Goal: Transaction & Acquisition: Purchase product/service

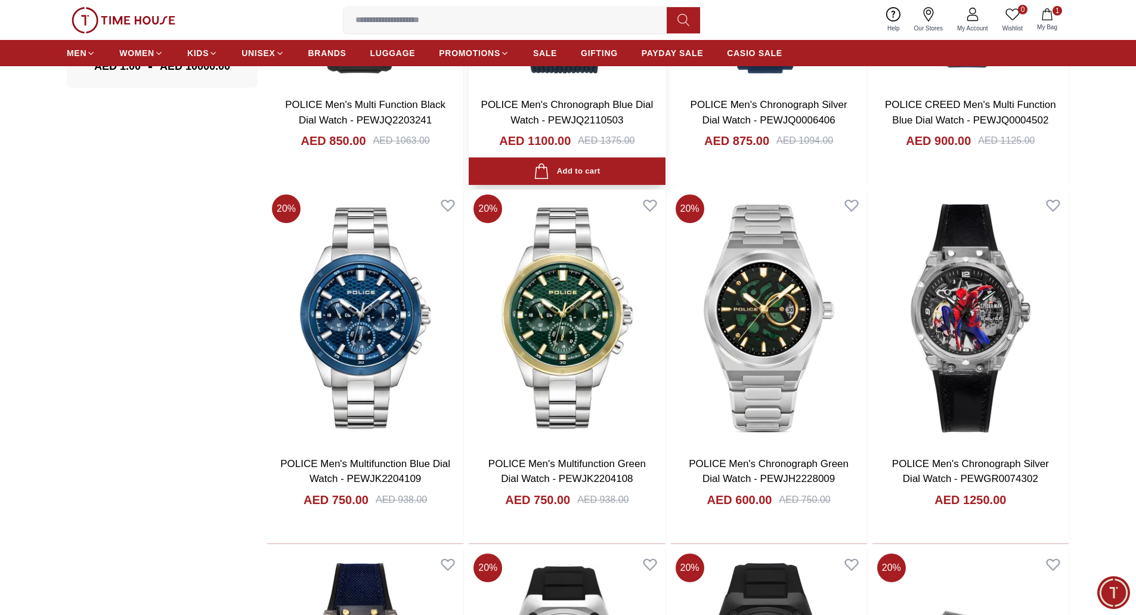
scroll to position [1252, 0]
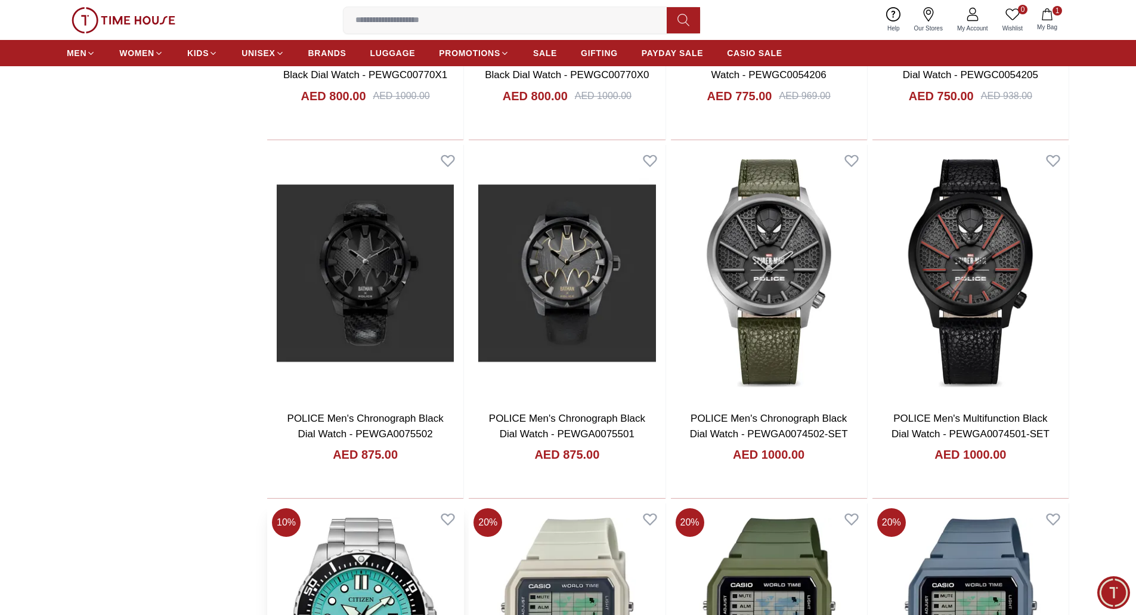
scroll to position [3618, 0]
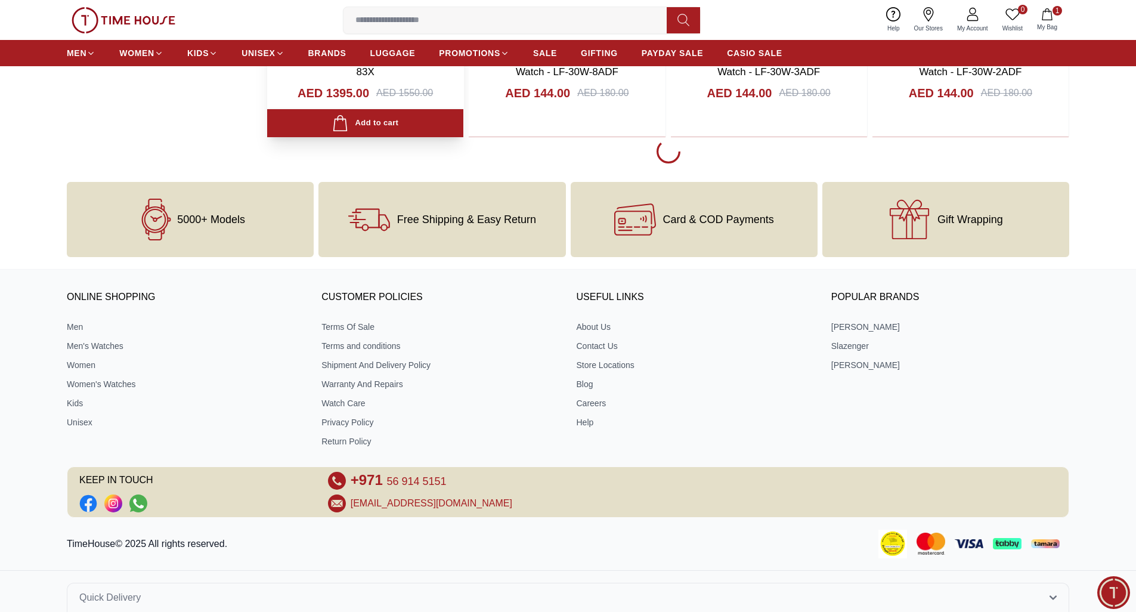
scroll to position [3381, 0]
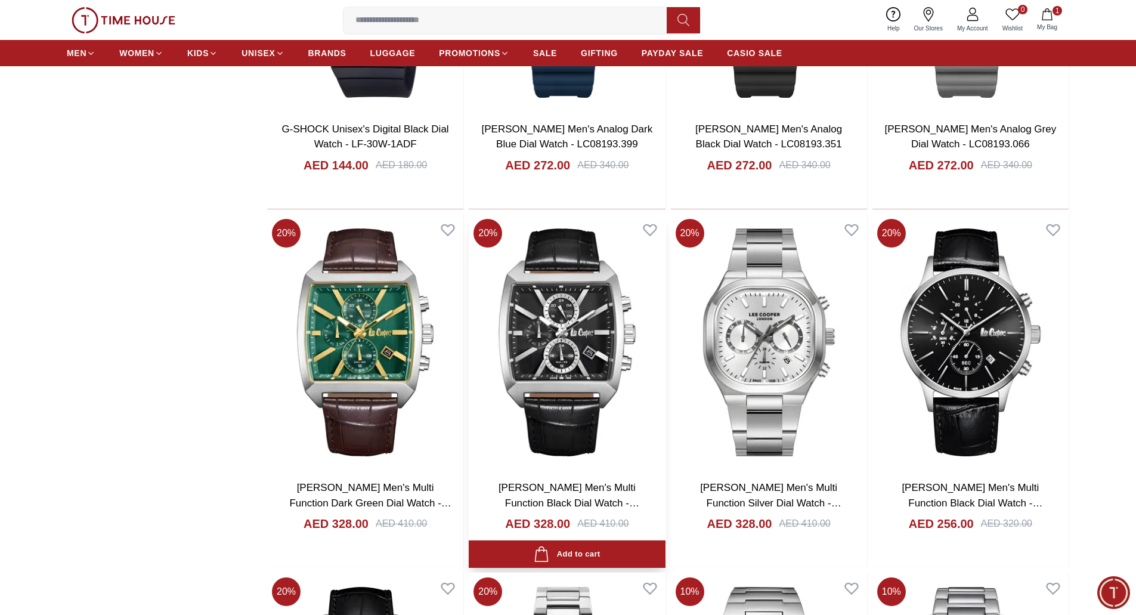
click at [557, 389] on img at bounding box center [567, 342] width 196 height 256
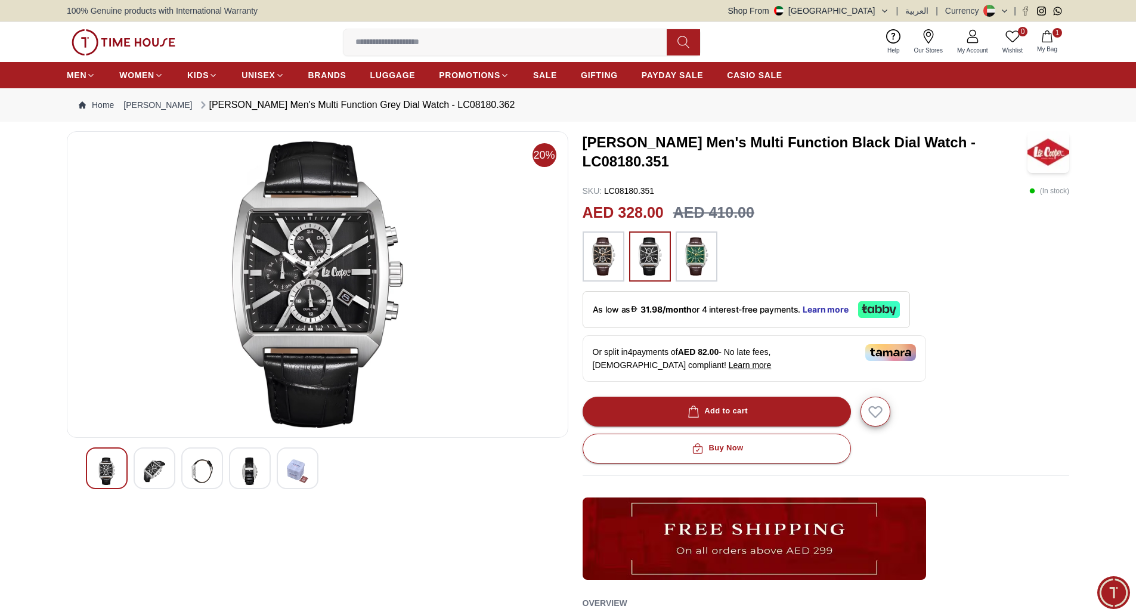
click at [144, 461] on img at bounding box center [154, 470] width 21 height 27
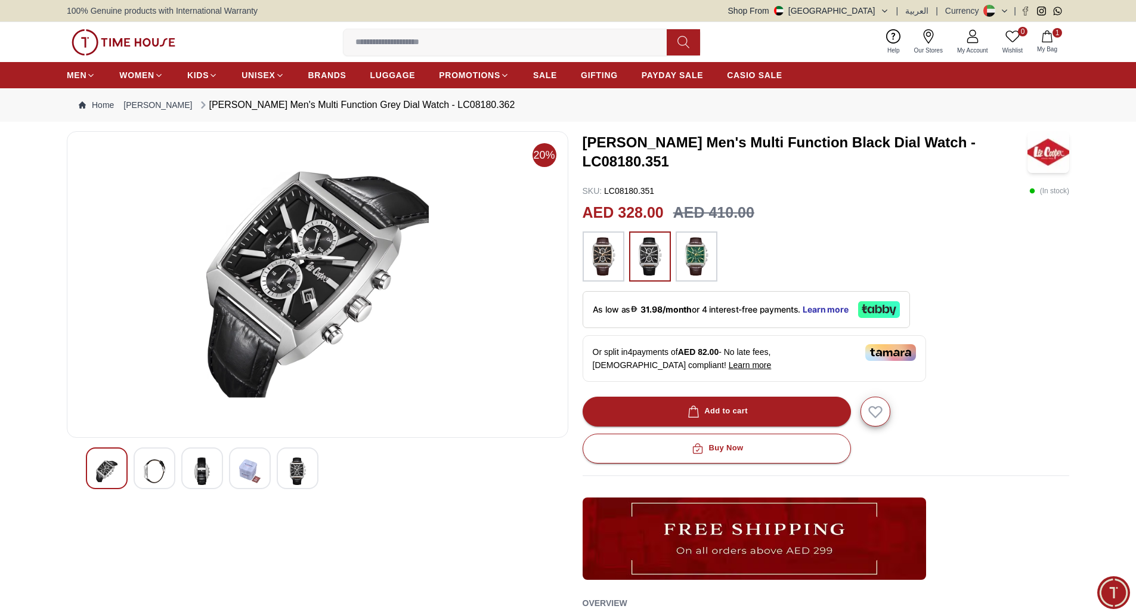
click at [196, 472] on img at bounding box center [201, 470] width 21 height 27
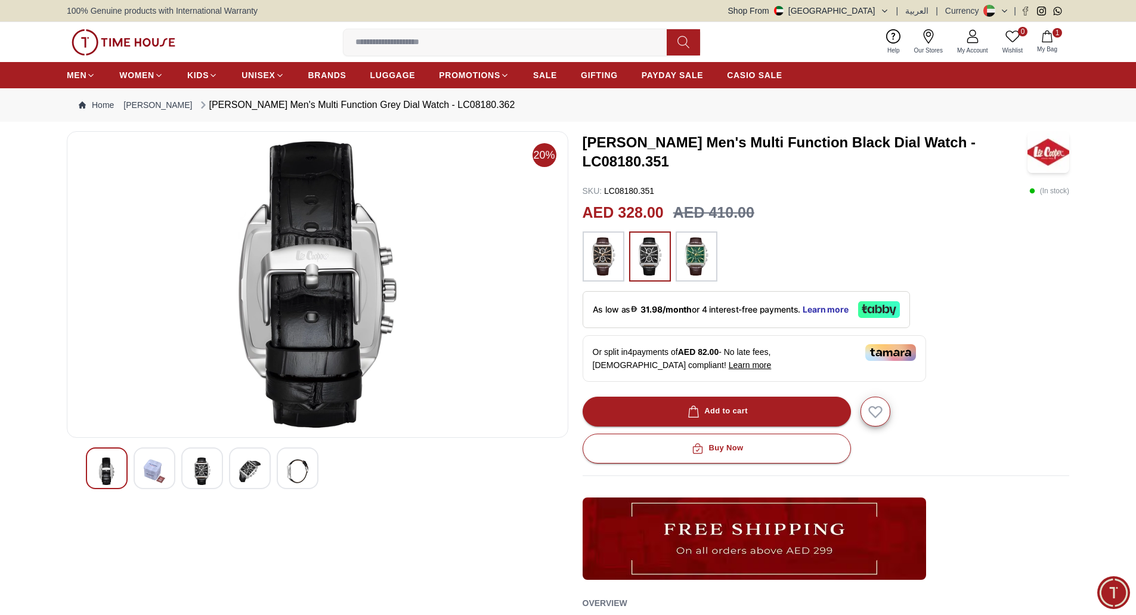
click at [296, 469] on img at bounding box center [297, 470] width 21 height 27
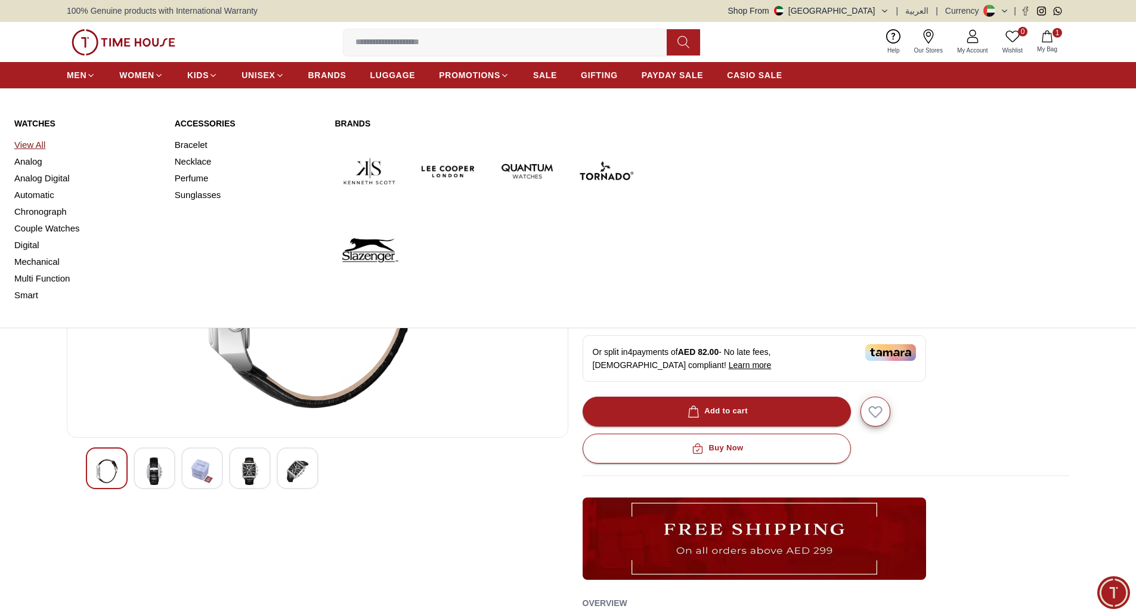
click at [42, 147] on link "View All" at bounding box center [87, 145] width 146 height 17
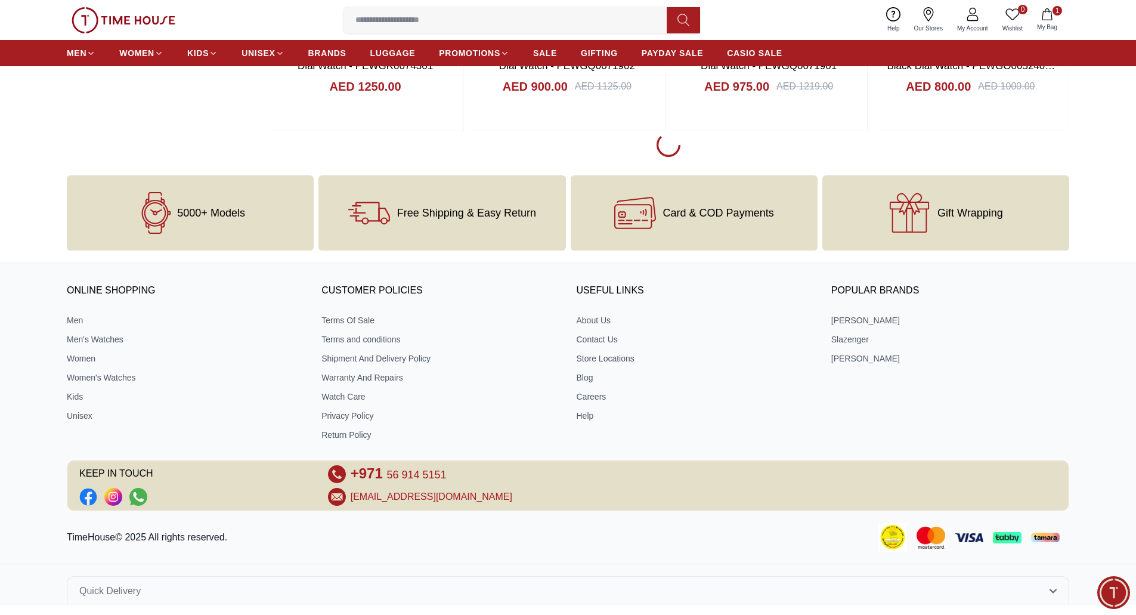
scroll to position [1834, 0]
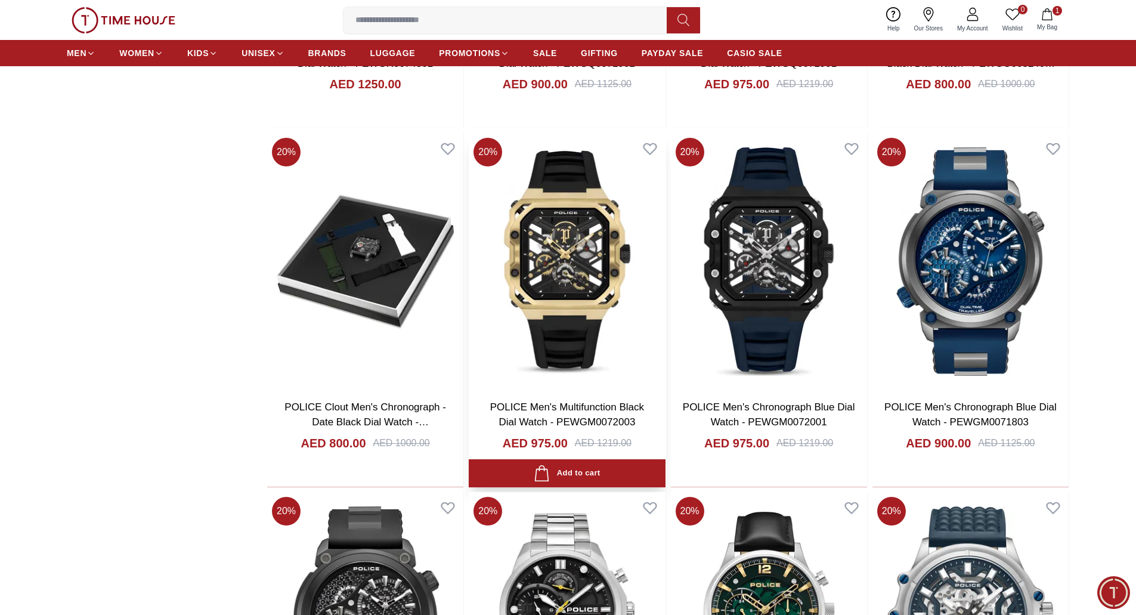
click at [588, 273] on img at bounding box center [567, 261] width 196 height 256
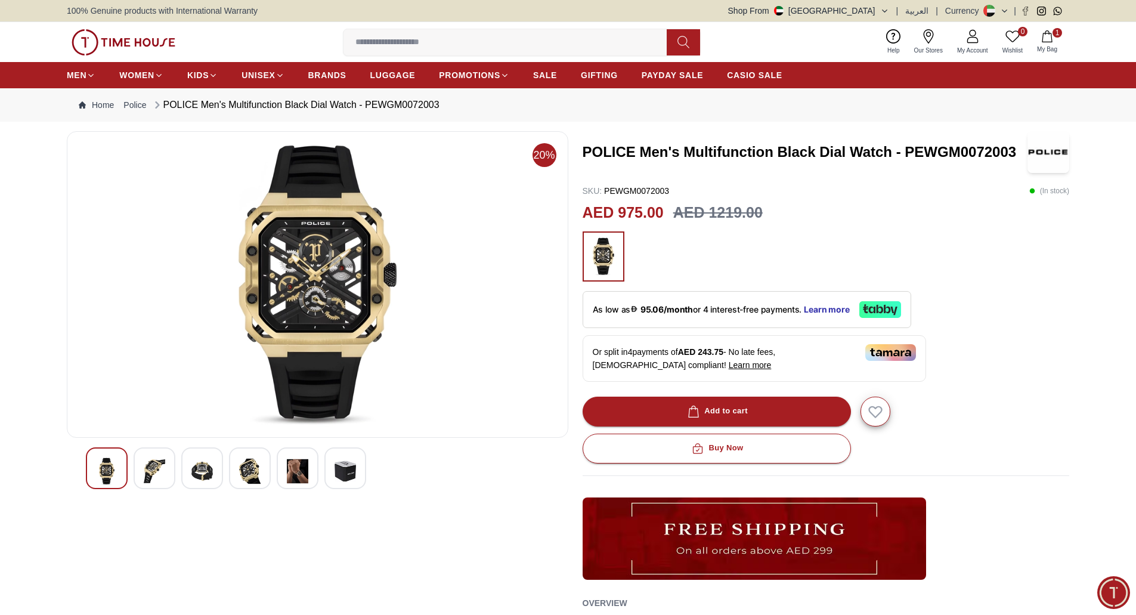
click at [154, 468] on img at bounding box center [154, 470] width 21 height 27
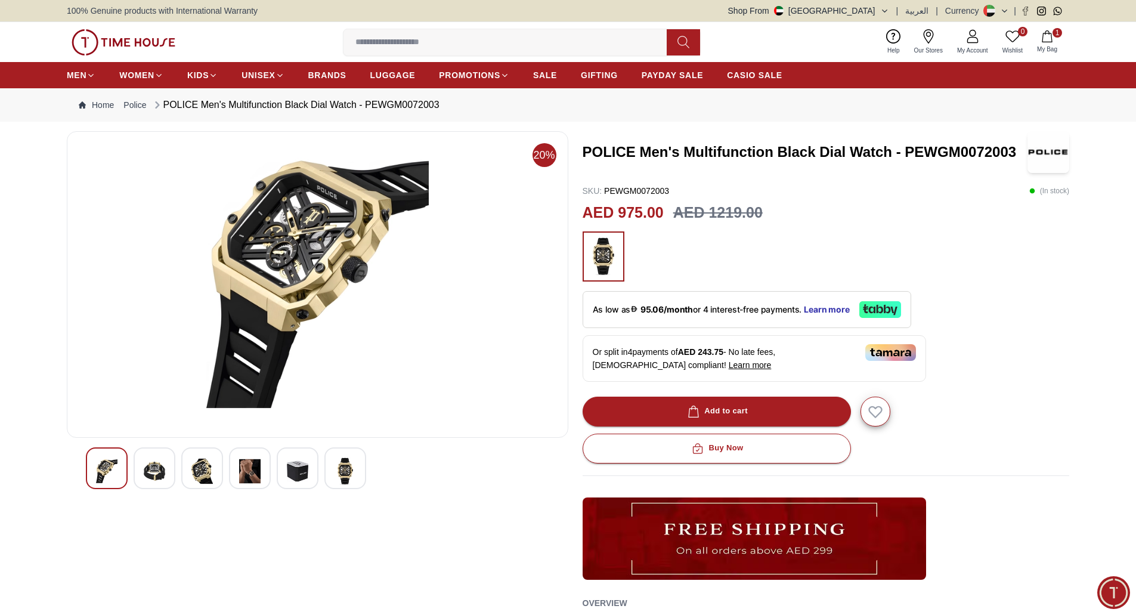
click at [204, 467] on img at bounding box center [201, 470] width 21 height 27
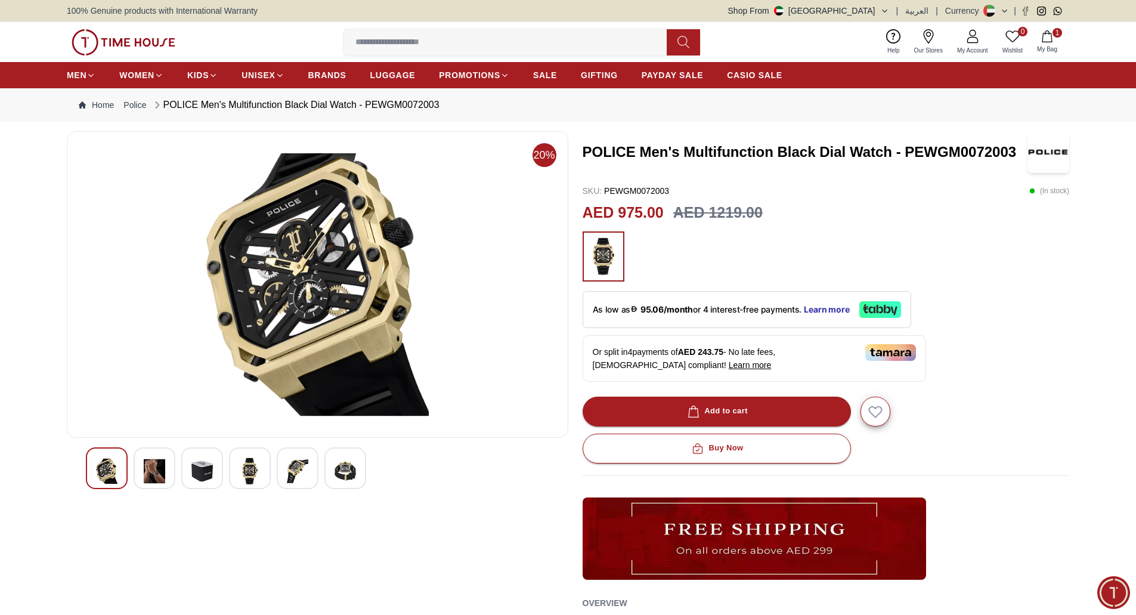
click at [255, 469] on img at bounding box center [249, 470] width 21 height 27
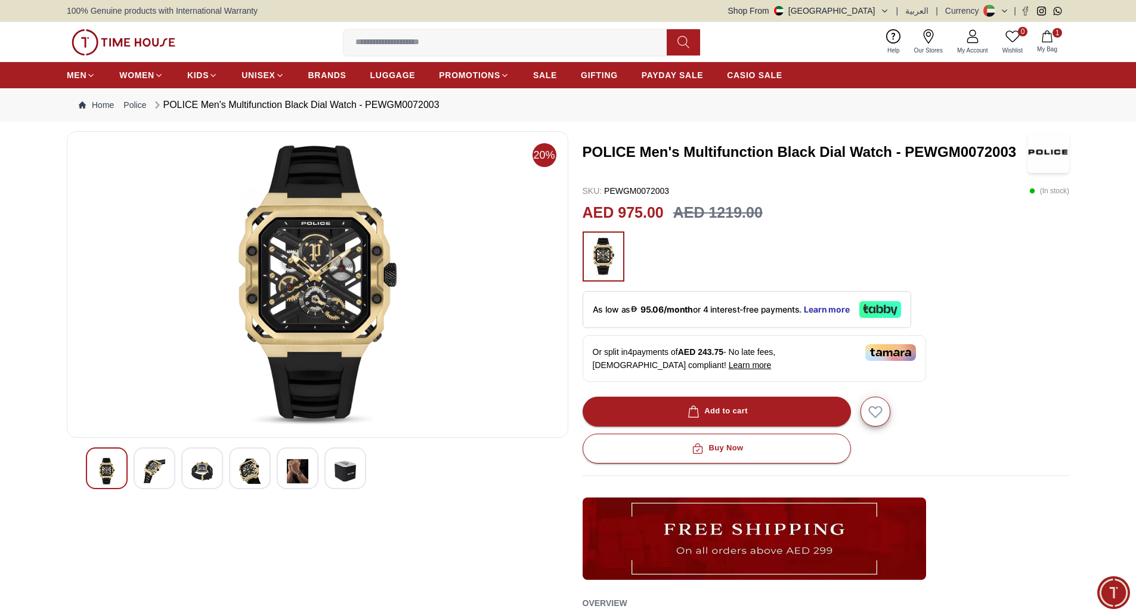
click at [283, 470] on div at bounding box center [298, 468] width 42 height 42
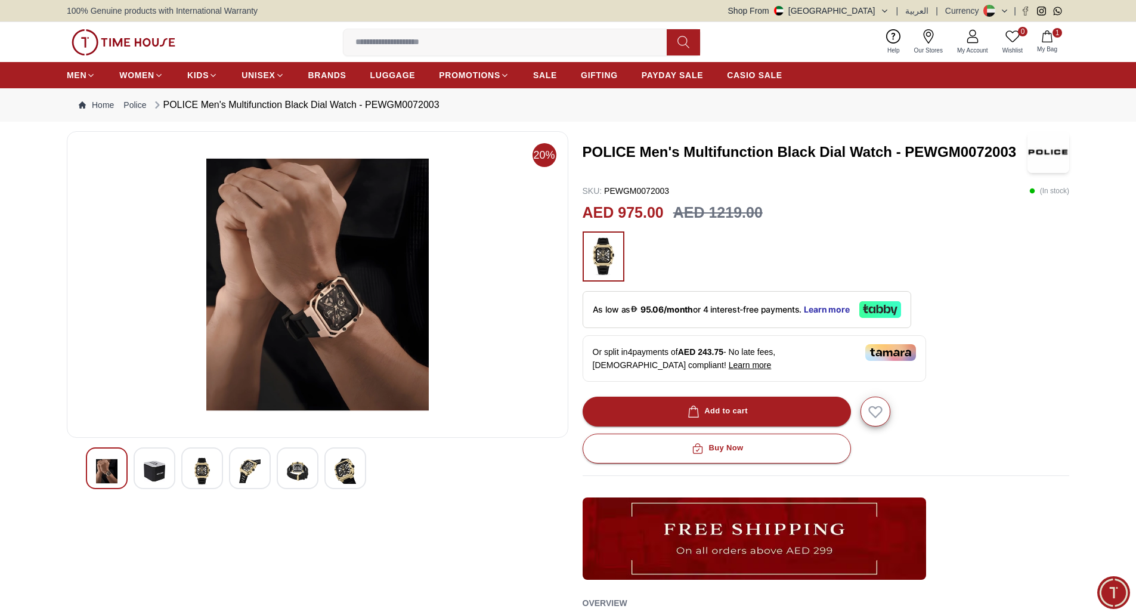
click at [325, 471] on div at bounding box center [345, 468] width 42 height 42
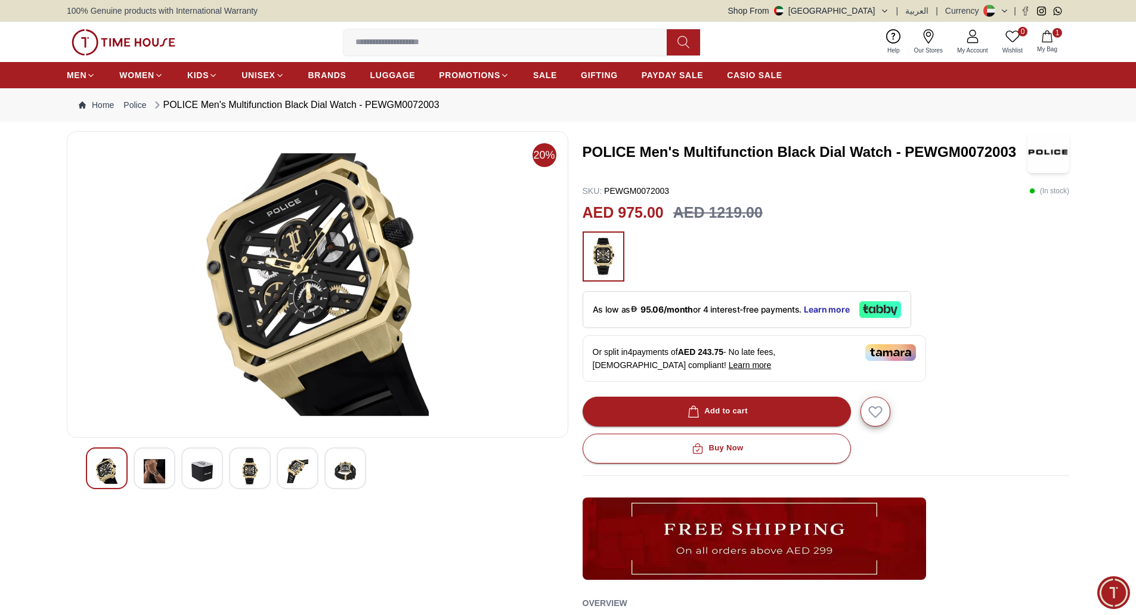
click at [151, 481] on img at bounding box center [154, 470] width 21 height 27
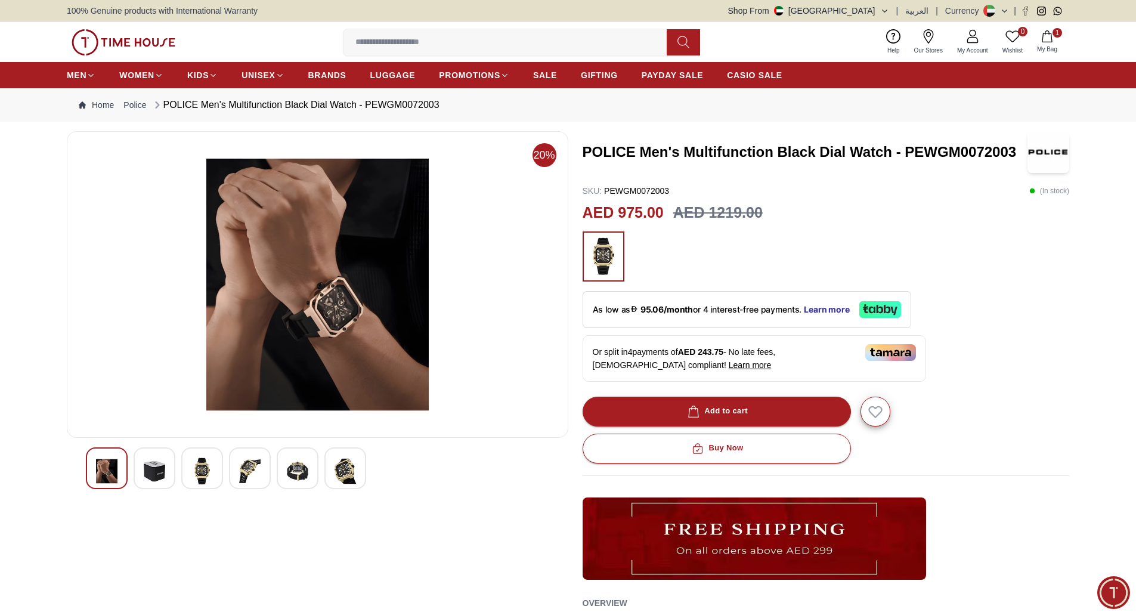
click at [197, 477] on img at bounding box center [201, 470] width 21 height 27
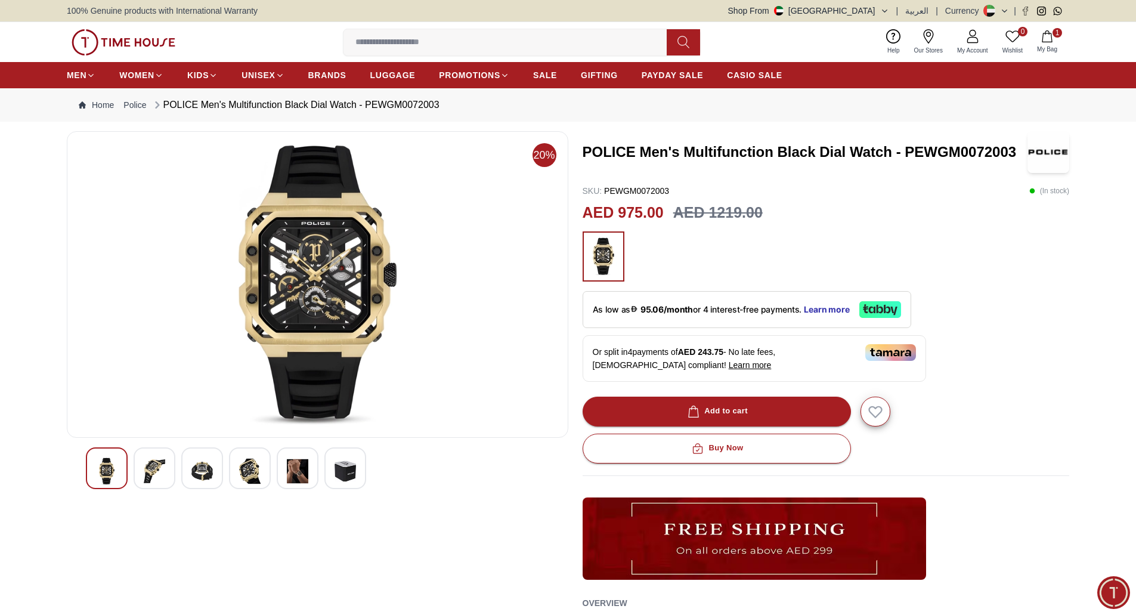
click at [245, 472] on img at bounding box center [249, 470] width 21 height 27
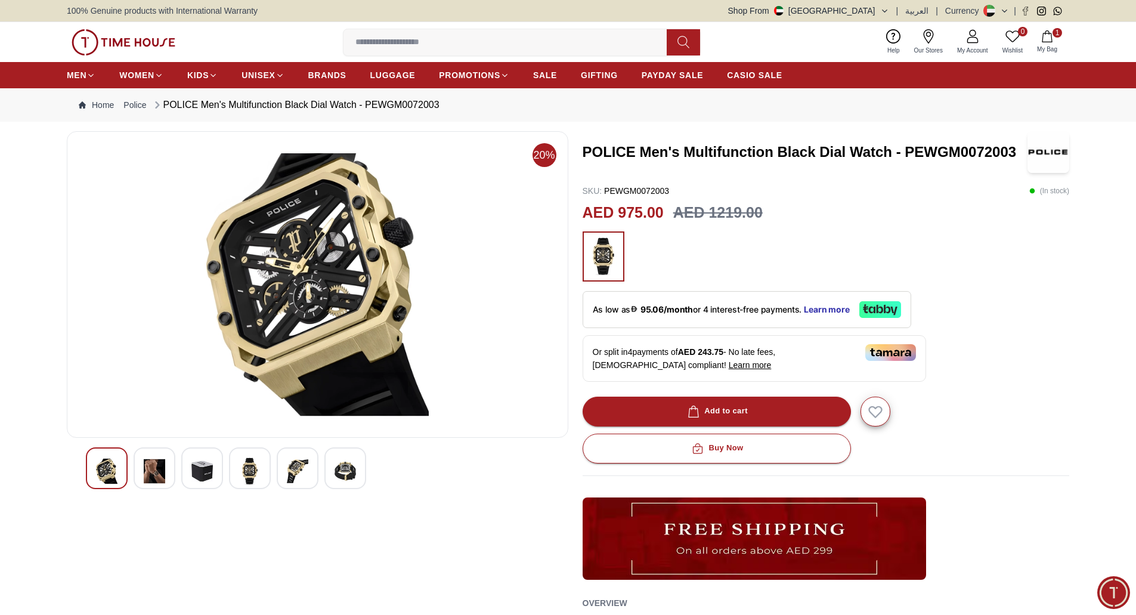
click at [291, 470] on img at bounding box center [297, 470] width 21 height 27
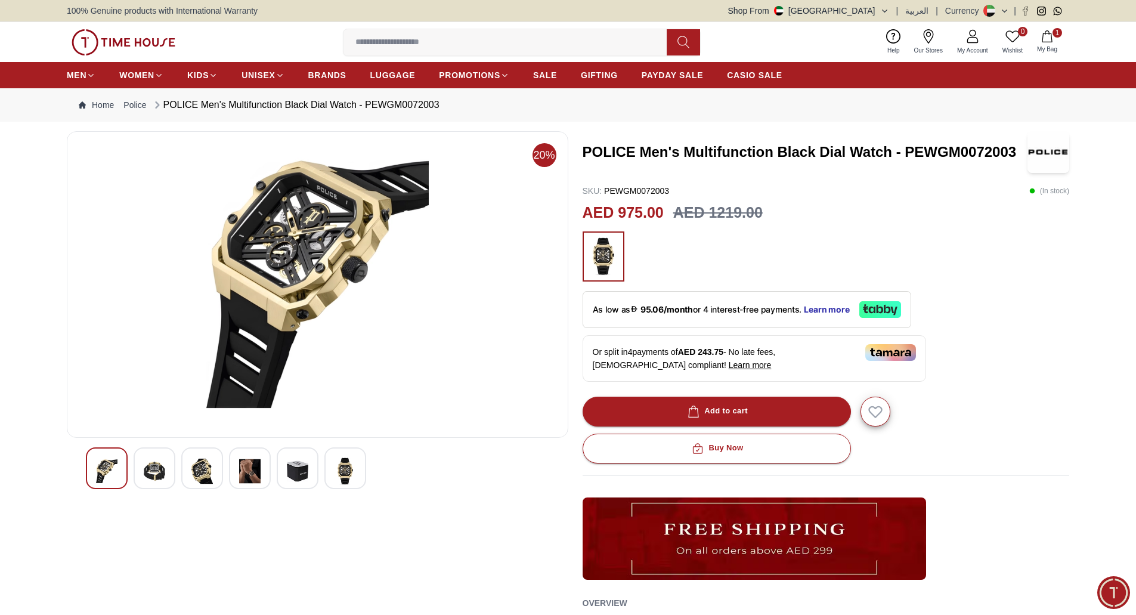
click at [335, 471] on img at bounding box center [344, 470] width 21 height 27
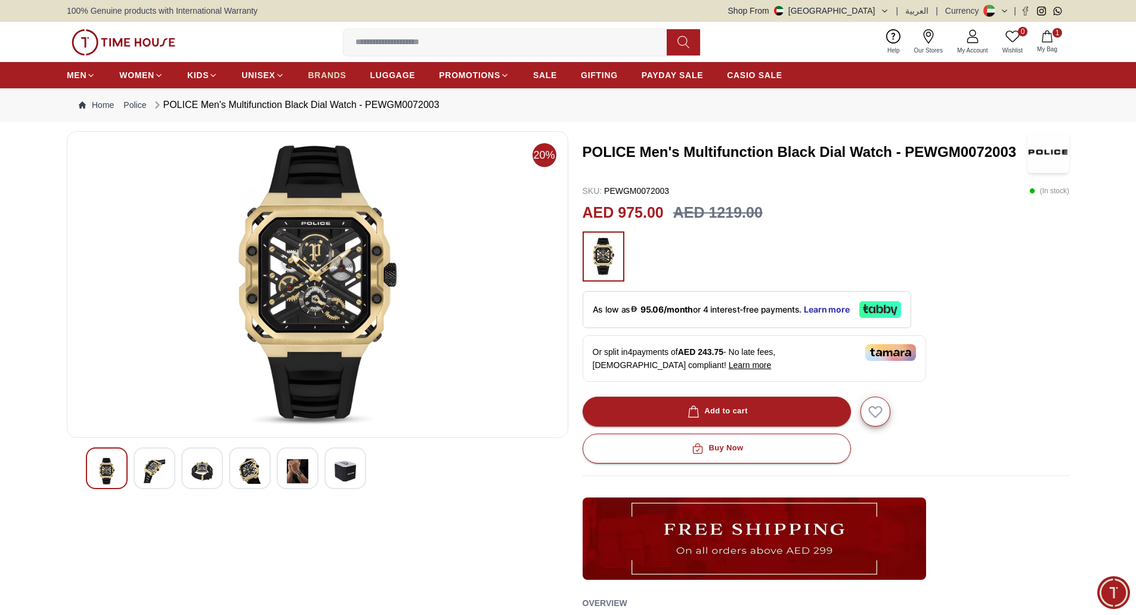
click at [318, 79] on span "BRANDS" at bounding box center [327, 75] width 38 height 12
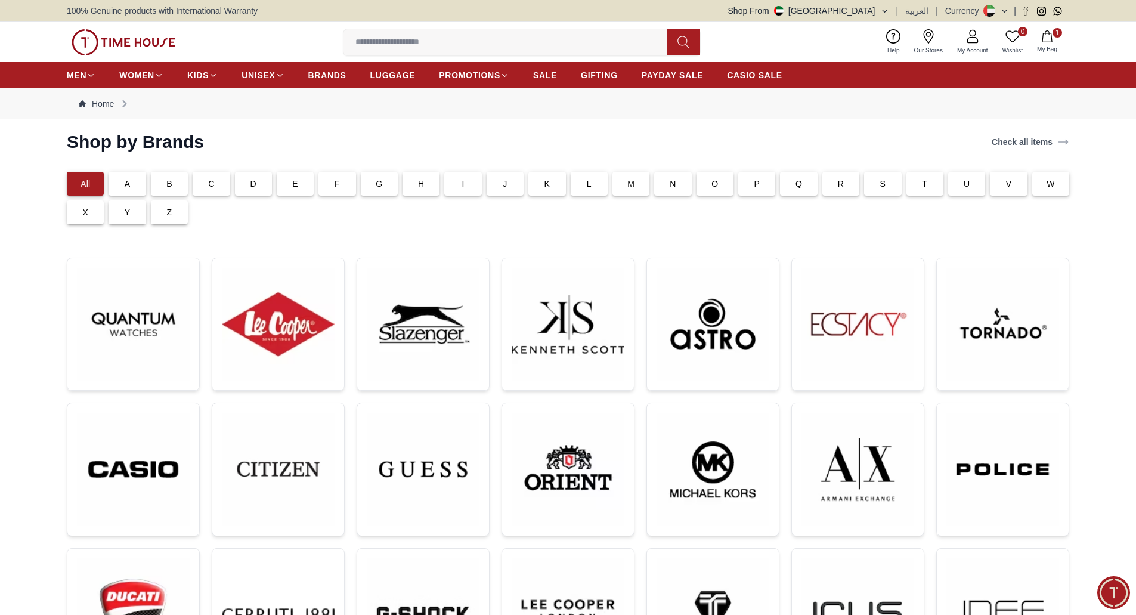
click at [344, 185] on div "F" at bounding box center [336, 184] width 37 height 24
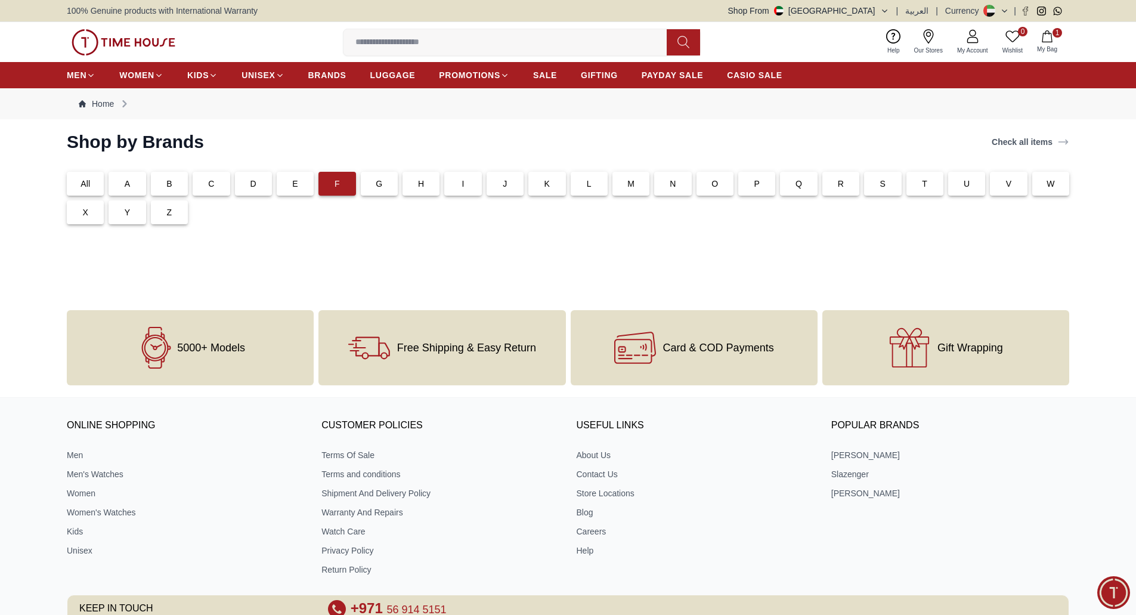
click at [374, 184] on div "G" at bounding box center [379, 184] width 37 height 24
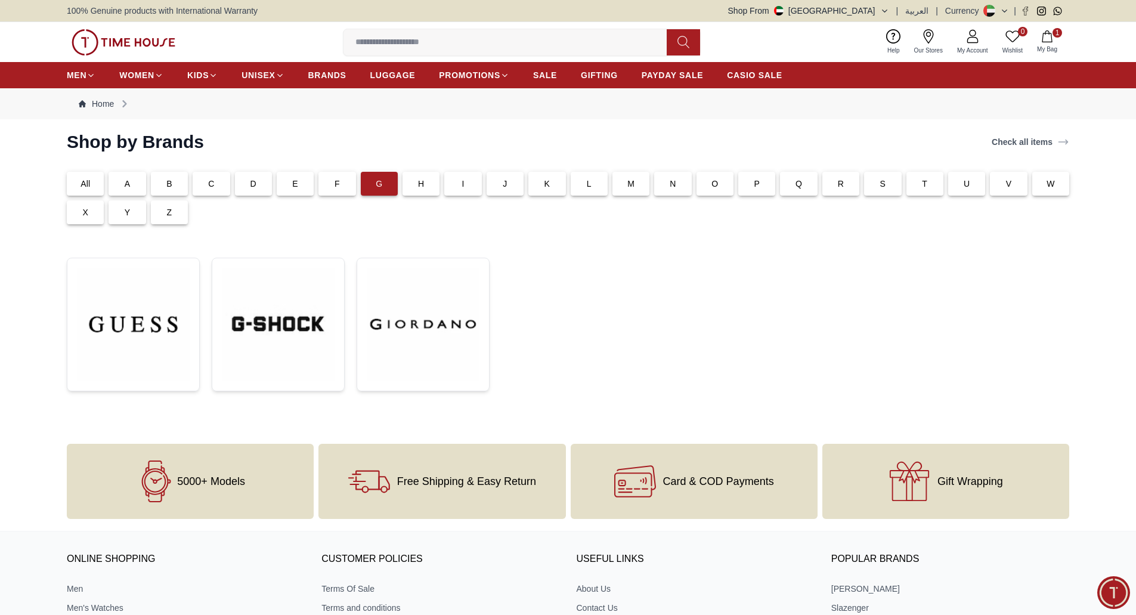
click at [415, 185] on div "H" at bounding box center [420, 184] width 37 height 24
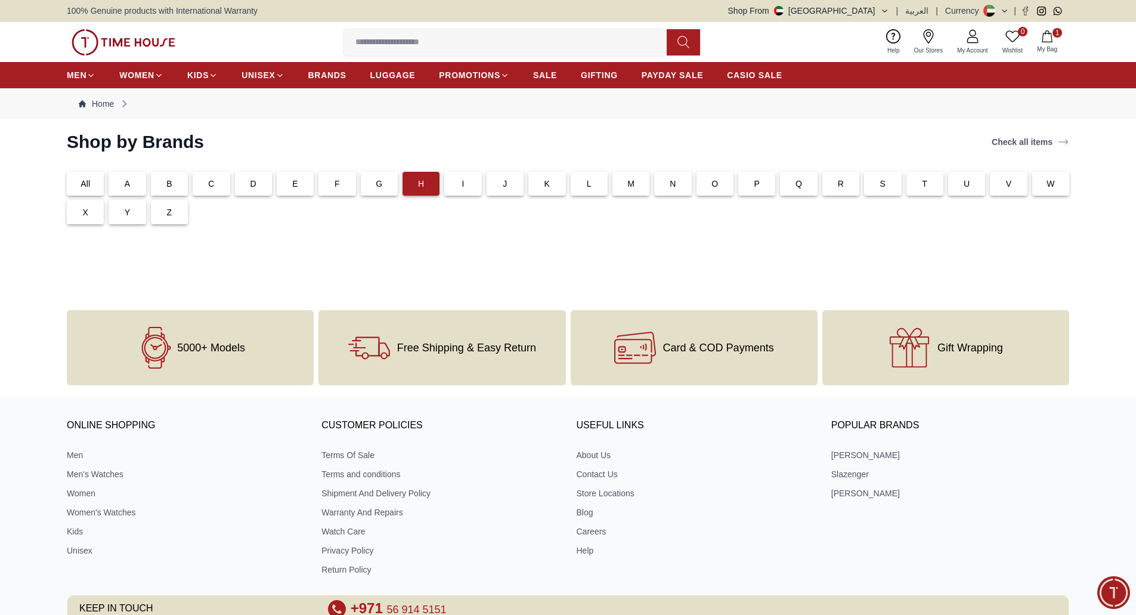
click at [484, 186] on div "J" at bounding box center [503, 181] width 42 height 29
click at [89, 179] on p "All" at bounding box center [85, 184] width 10 height 12
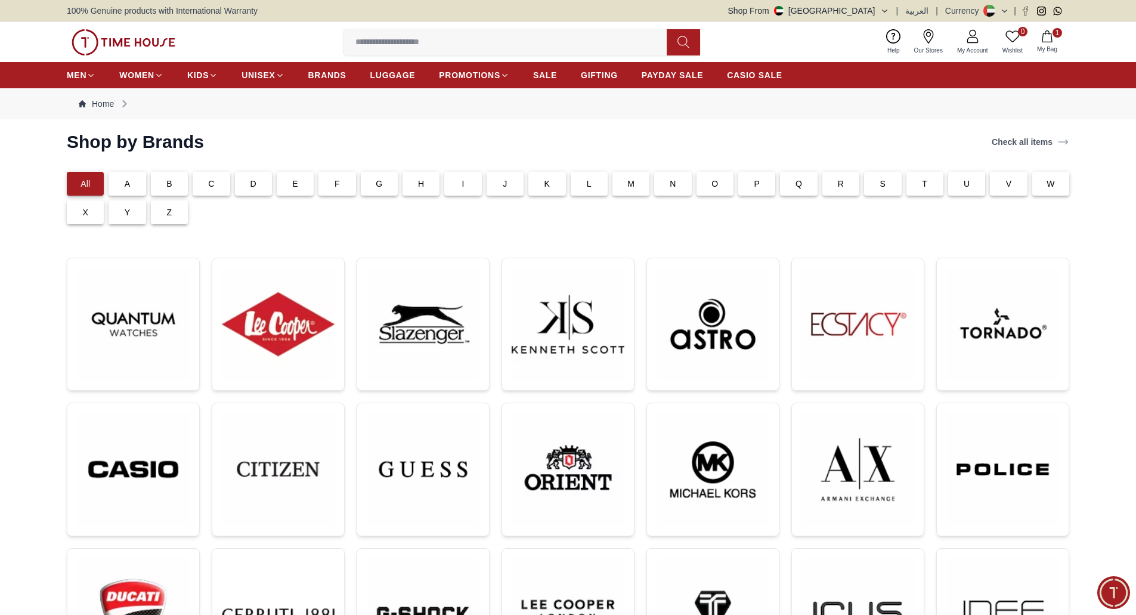
click at [550, 181] on p "K" at bounding box center [547, 184] width 6 height 12
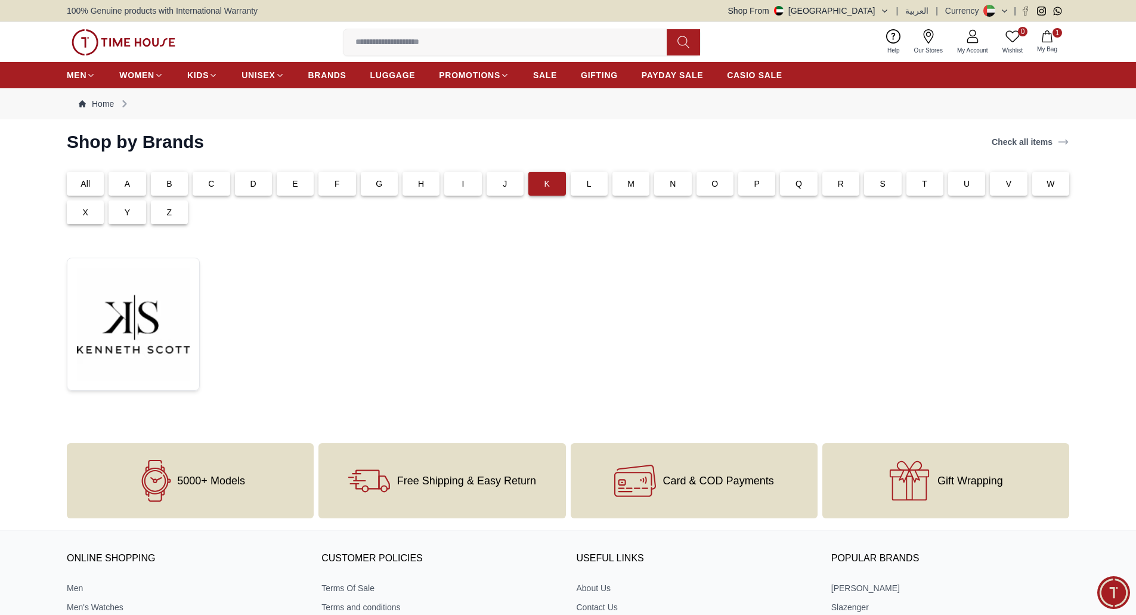
click at [594, 182] on div "L" at bounding box center [588, 184] width 37 height 24
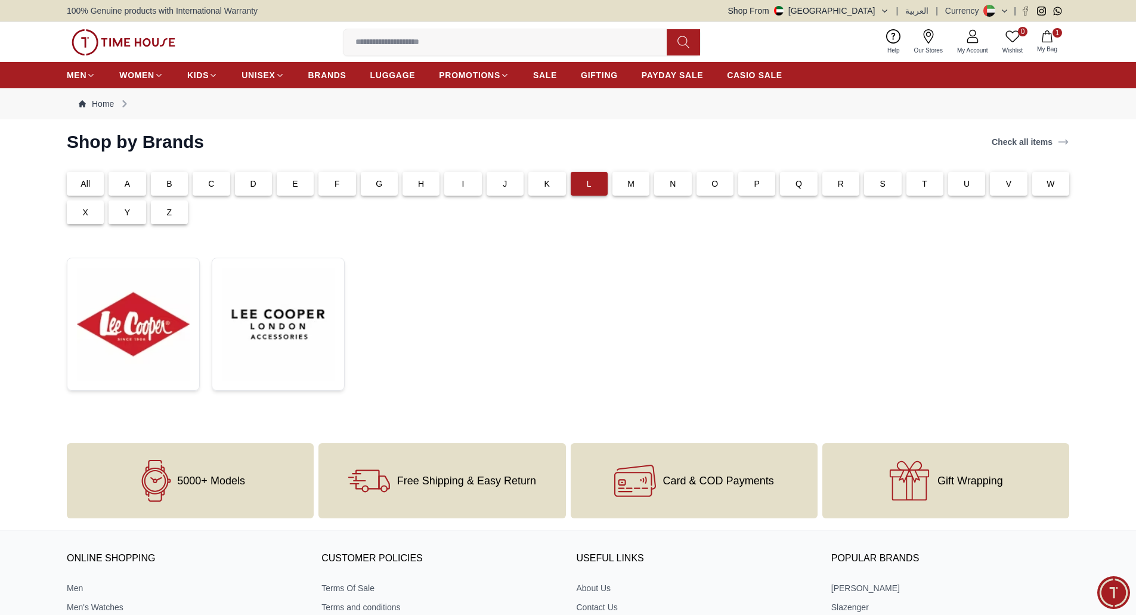
click at [632, 181] on p "M" at bounding box center [630, 184] width 7 height 12
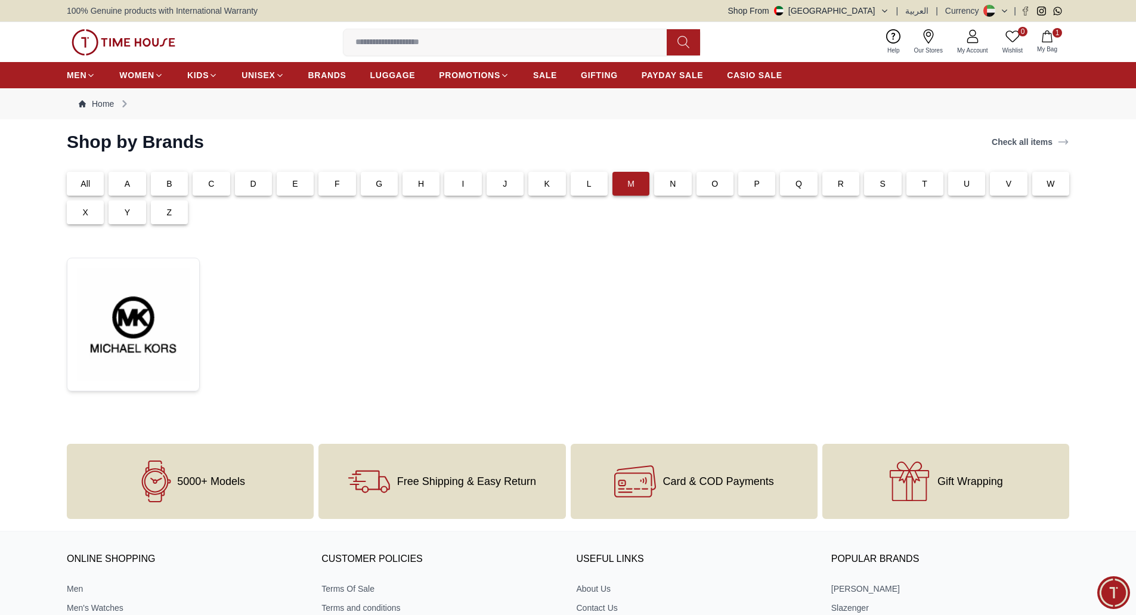
click at [662, 180] on div "N" at bounding box center [672, 184] width 37 height 24
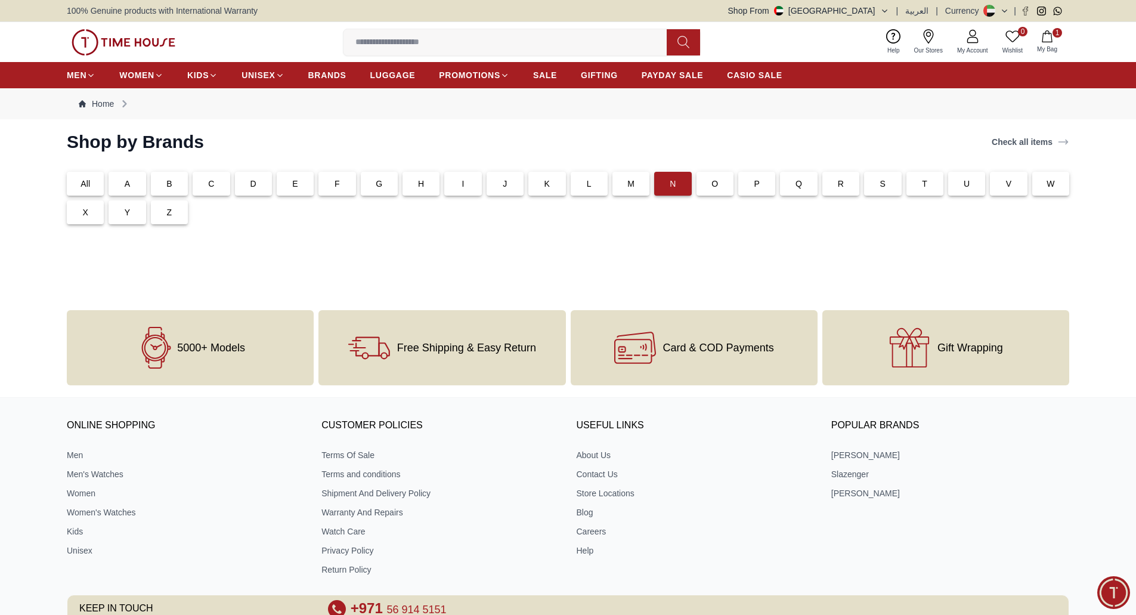
click at [694, 181] on div "O" at bounding box center [713, 181] width 42 height 29
click at [708, 181] on div "O" at bounding box center [714, 184] width 37 height 24
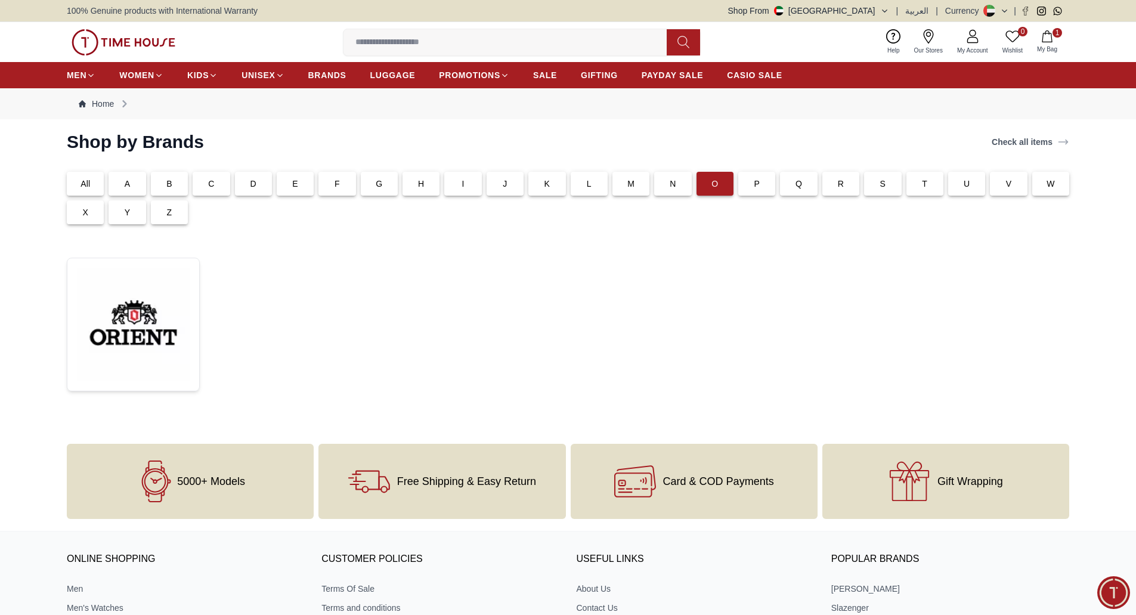
click at [749, 182] on div "P" at bounding box center [756, 184] width 37 height 24
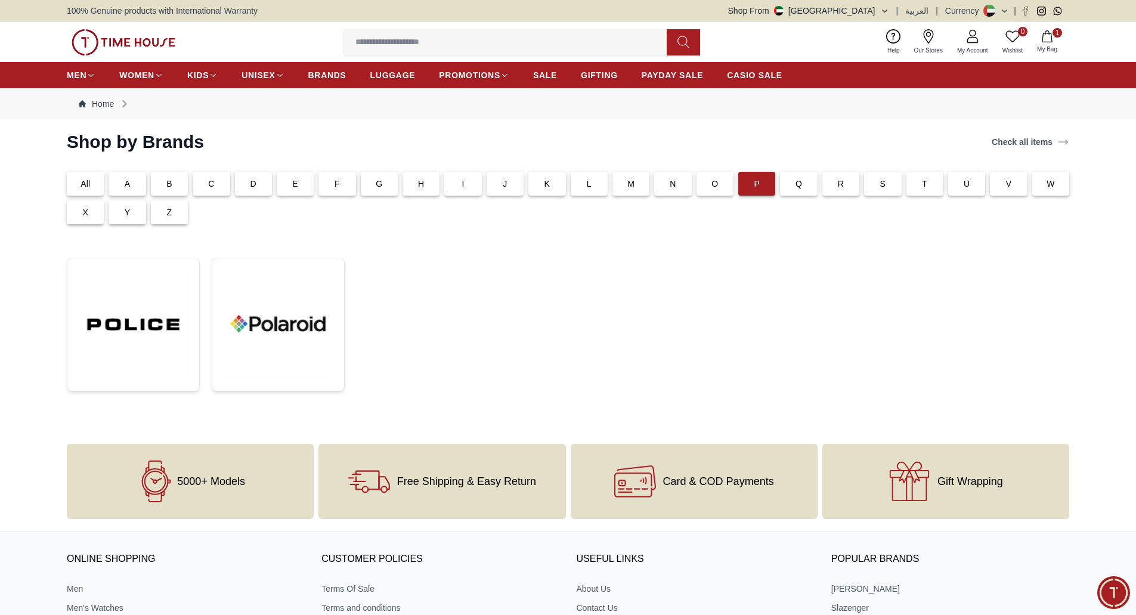
click at [785, 184] on div "Q" at bounding box center [798, 184] width 37 height 24
click at [839, 184] on p "R" at bounding box center [841, 184] width 6 height 12
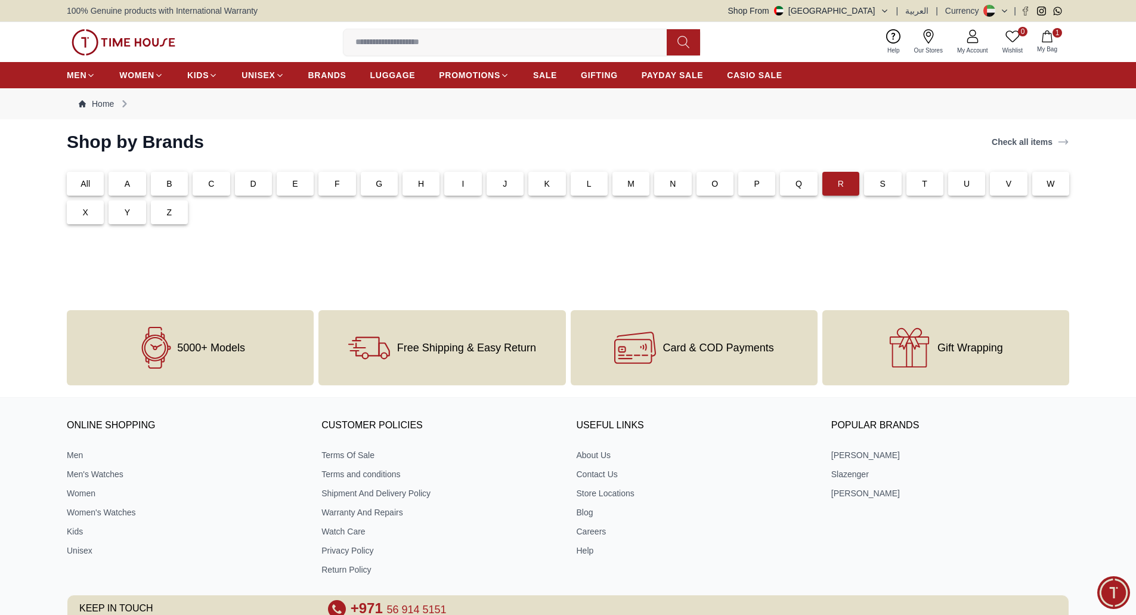
click at [879, 187] on div "S" at bounding box center [882, 184] width 37 height 24
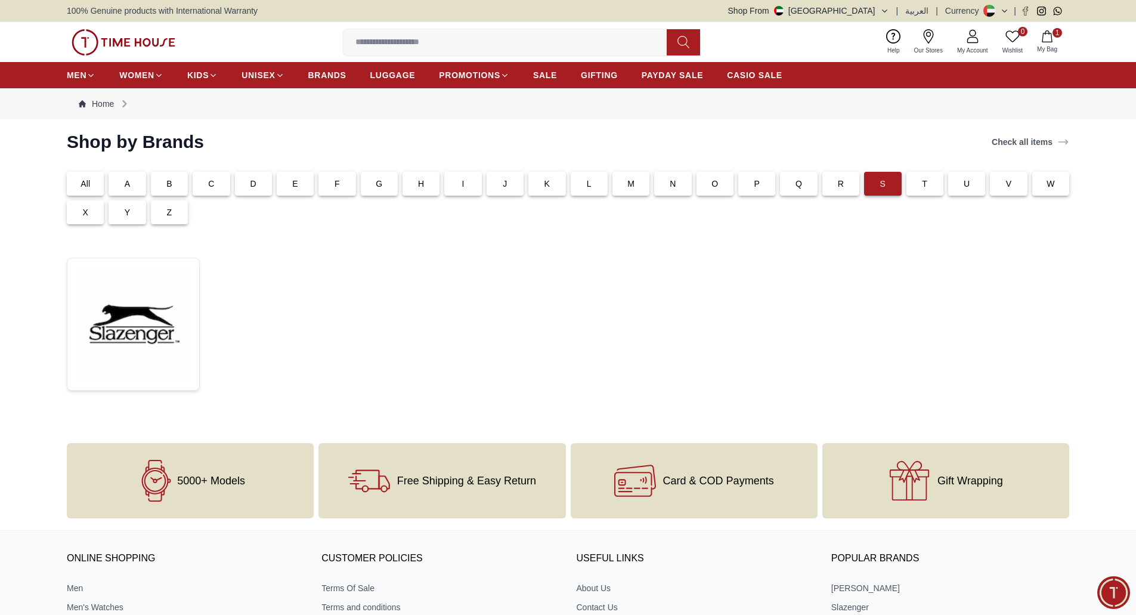
click at [86, 182] on p "All" at bounding box center [85, 184] width 10 height 12
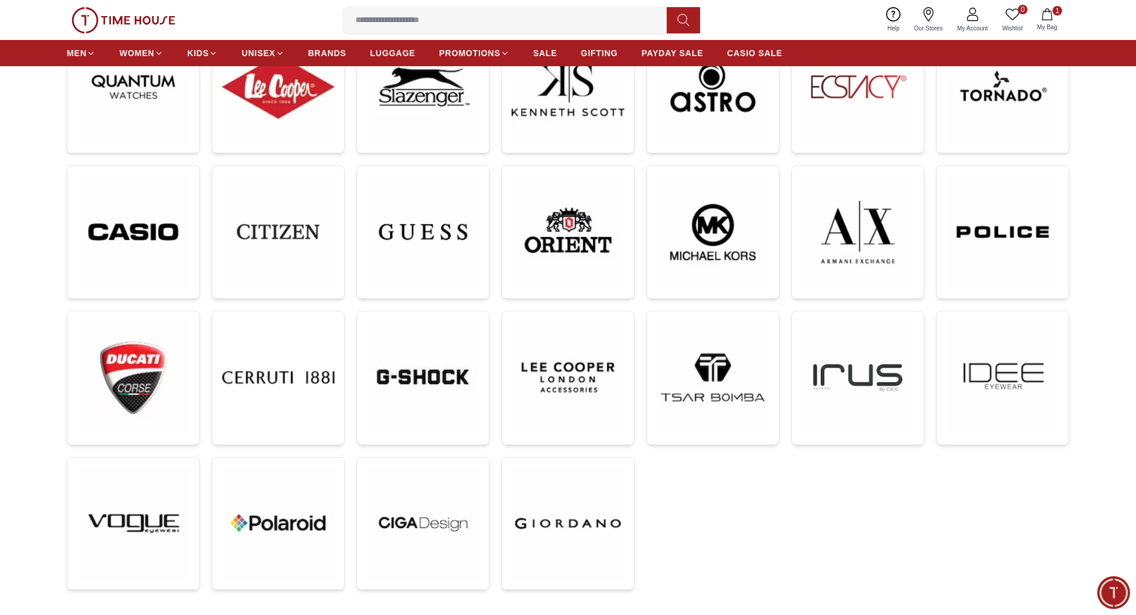
scroll to position [238, 0]
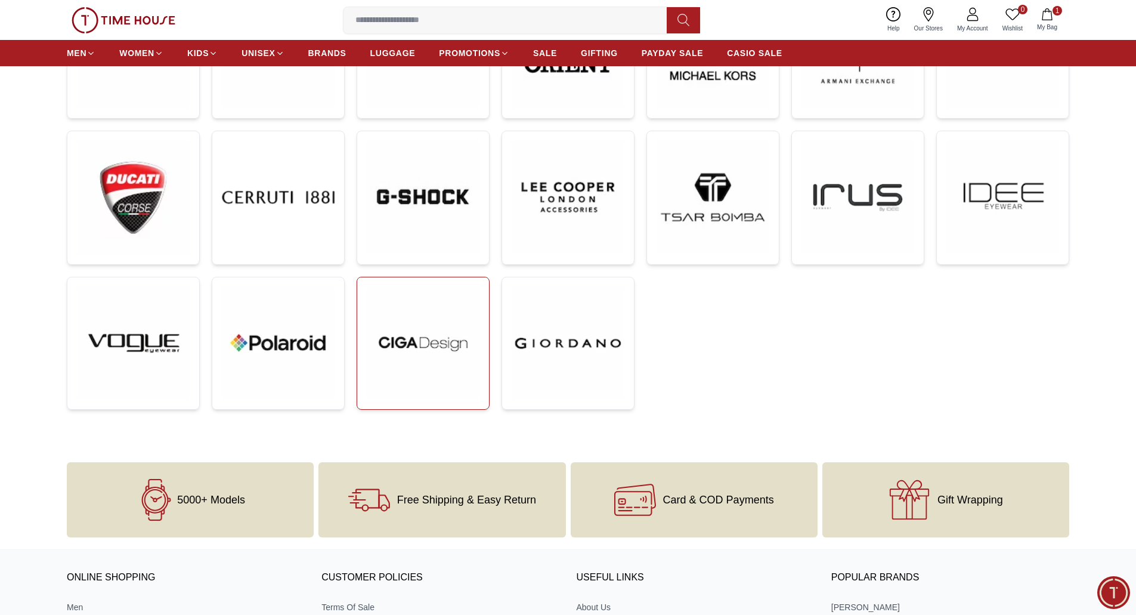
click at [413, 329] on img at bounding box center [423, 343] width 113 height 113
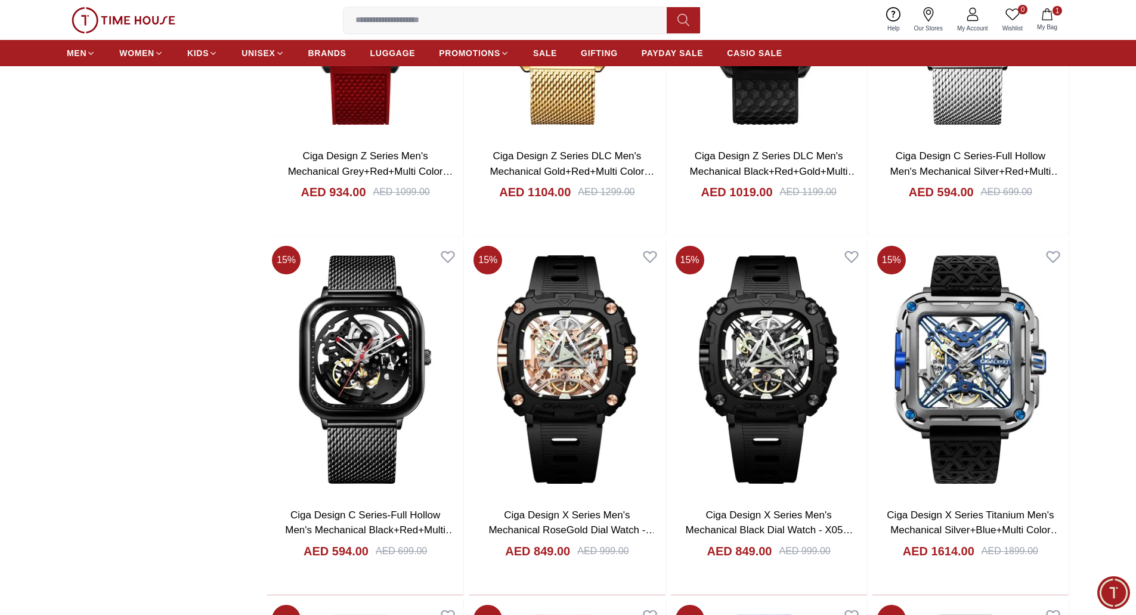
scroll to position [1158, 0]
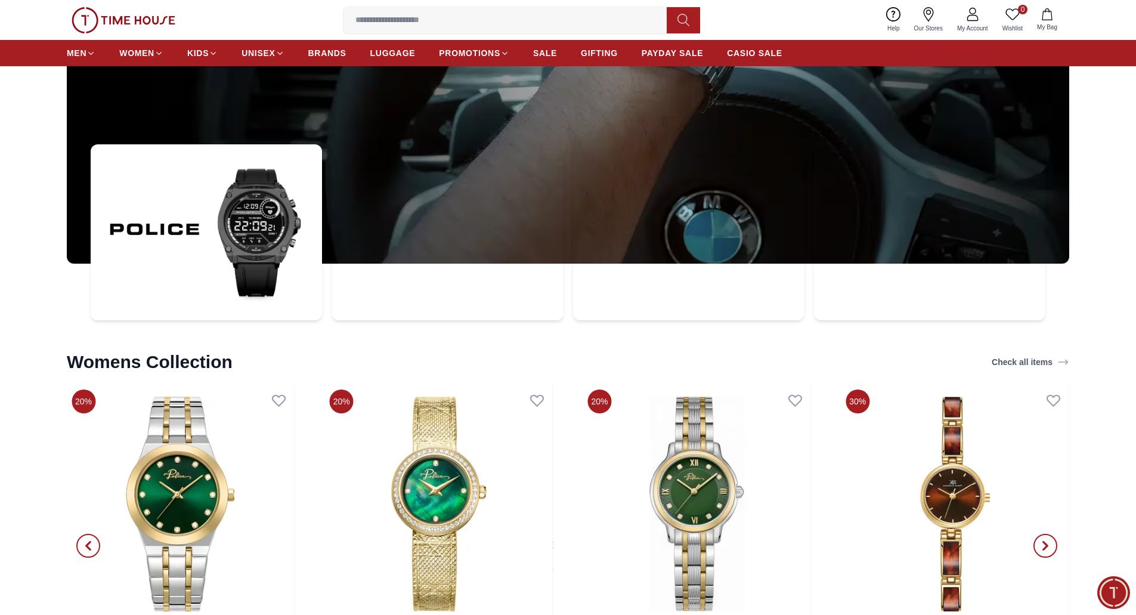
scroll to position [4354, 0]
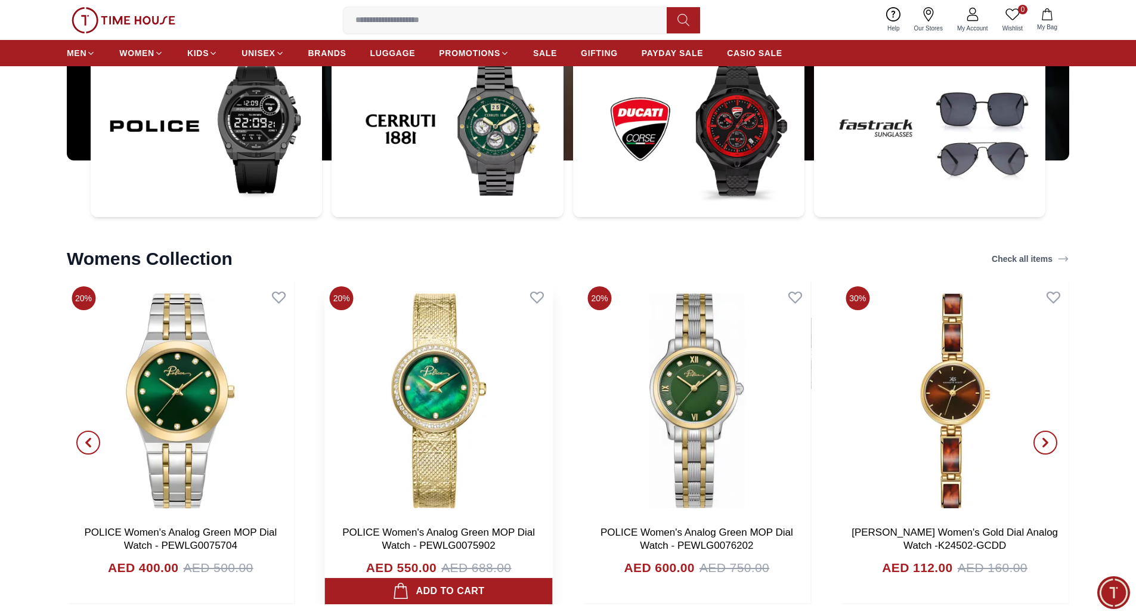
click at [438, 418] on img at bounding box center [439, 400] width 228 height 238
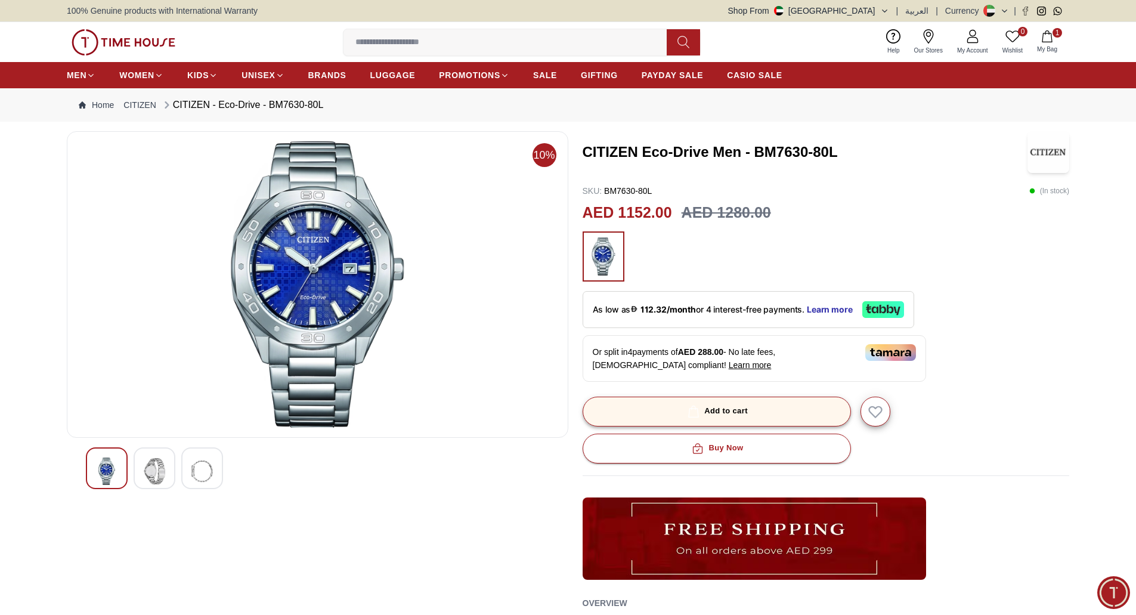
click at [731, 416] on div "Add to cart" at bounding box center [716, 411] width 63 height 14
